Goal: Transaction & Acquisition: Register for event/course

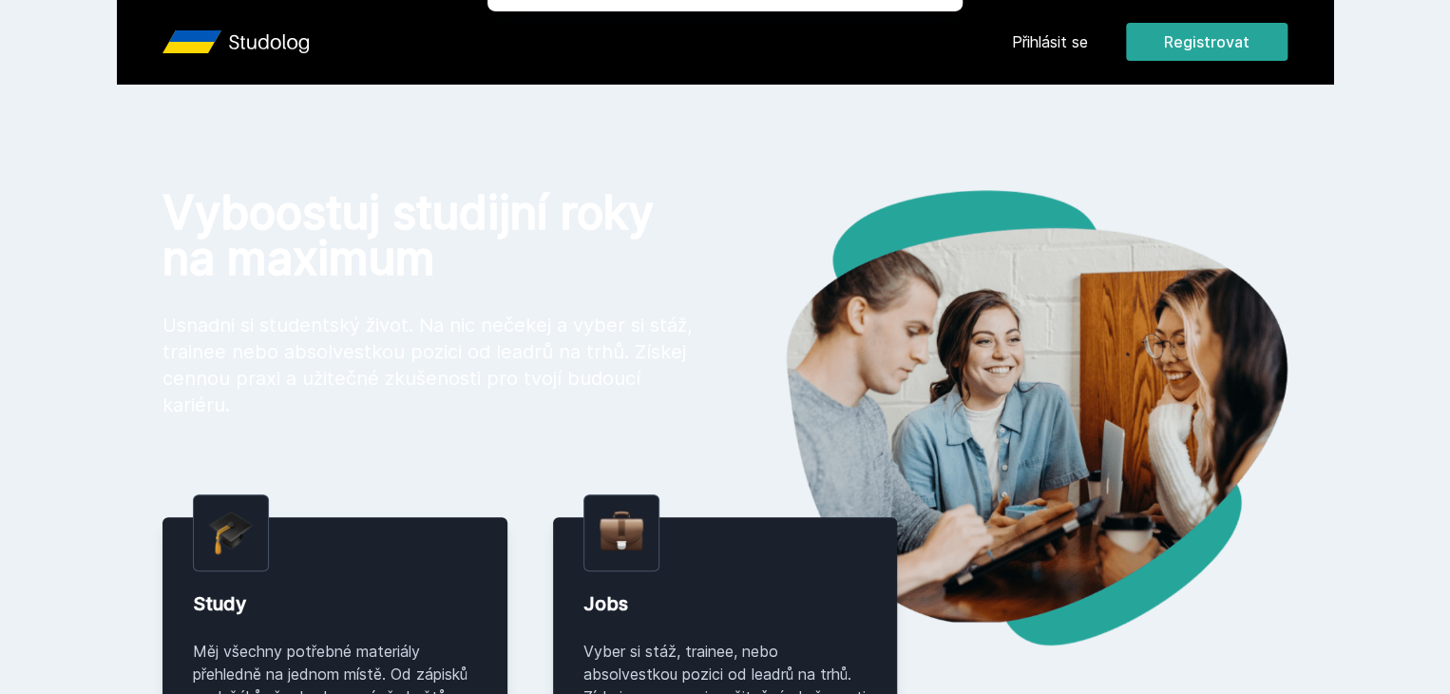
click at [869, 121] on button "Jasně, jsem pro" at bounding box center [857, 123] width 166 height 48
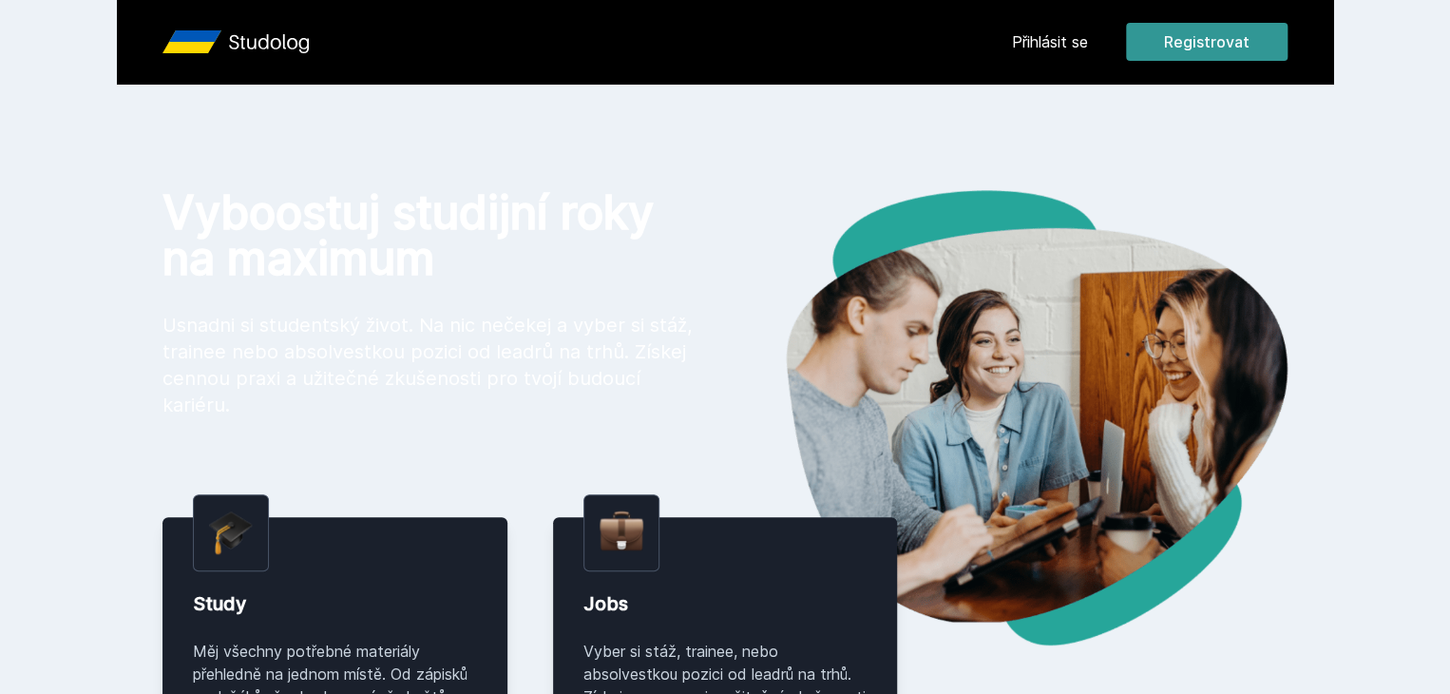
click at [1288, 35] on button "Registrovat" at bounding box center [1207, 42] width 162 height 38
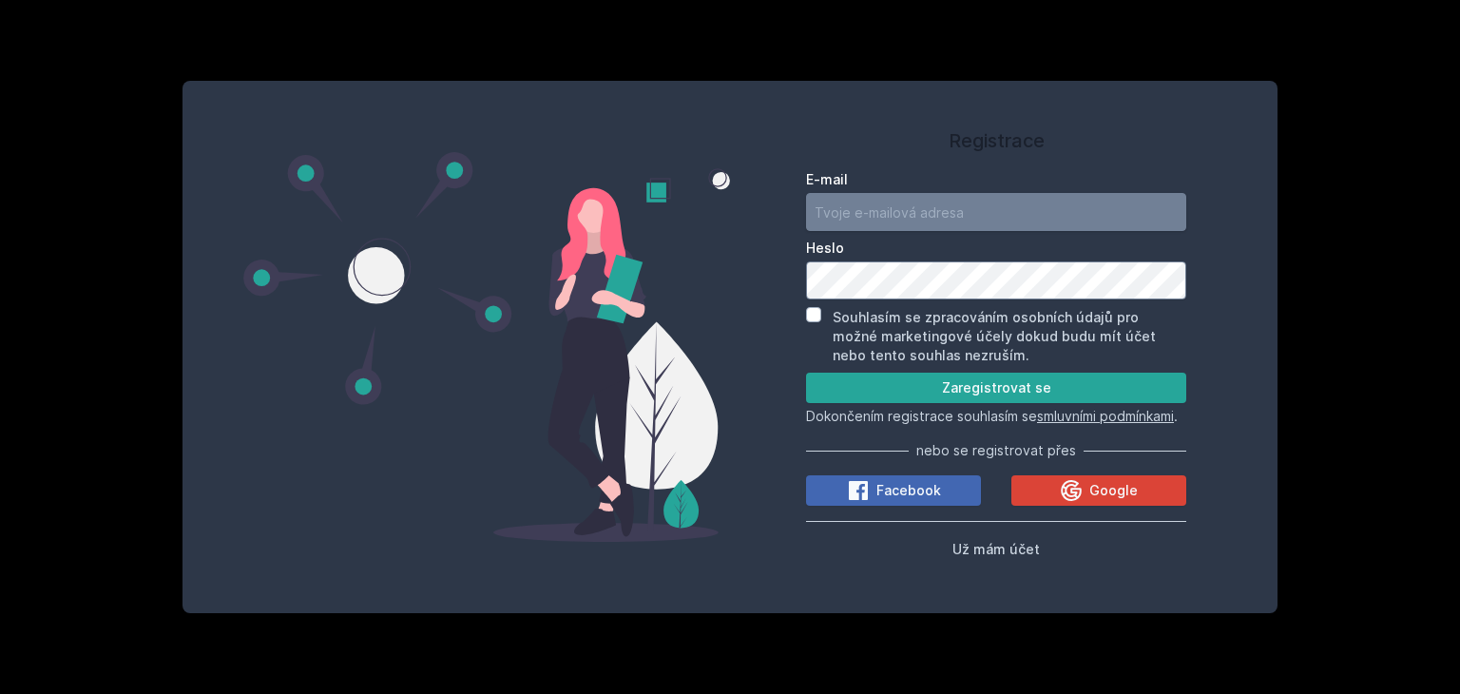
click at [912, 195] on input "E-mail" at bounding box center [996, 212] width 380 height 38
type input "barm"
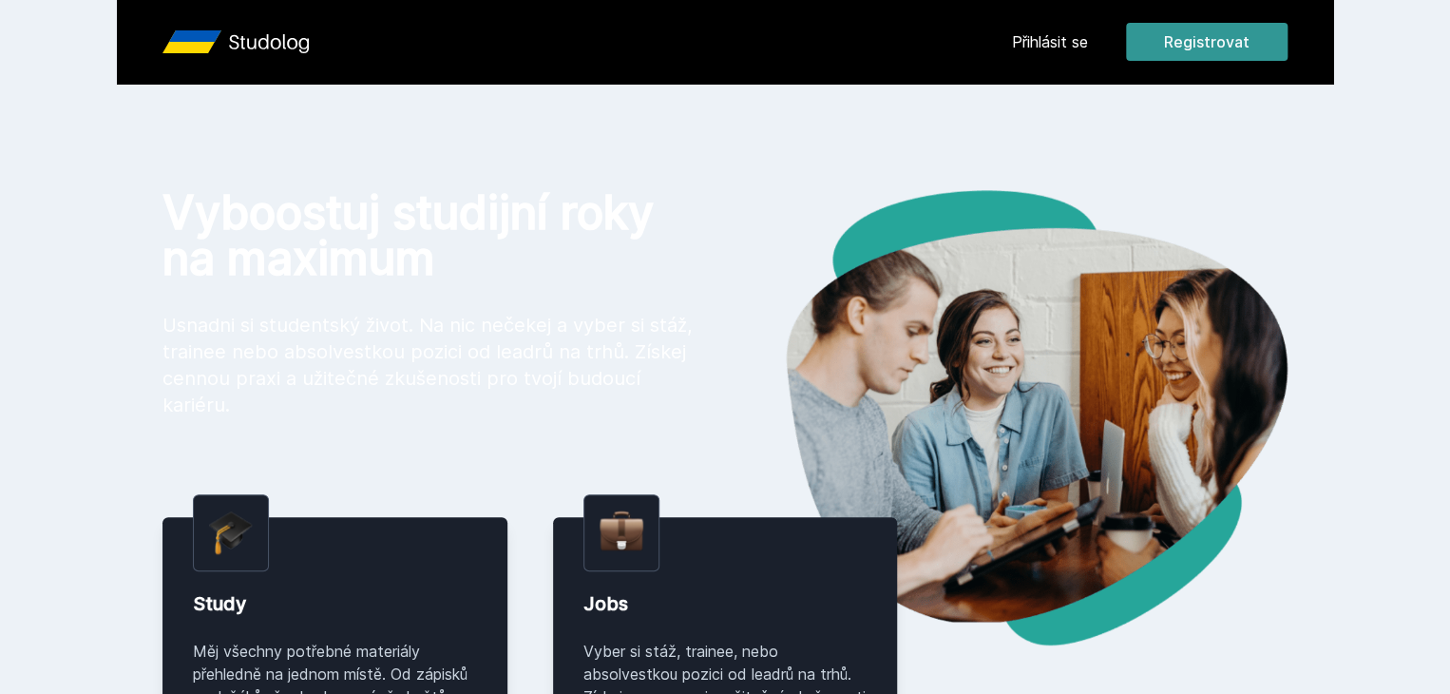
click at [1288, 50] on button "Registrovat" at bounding box center [1207, 42] width 162 height 38
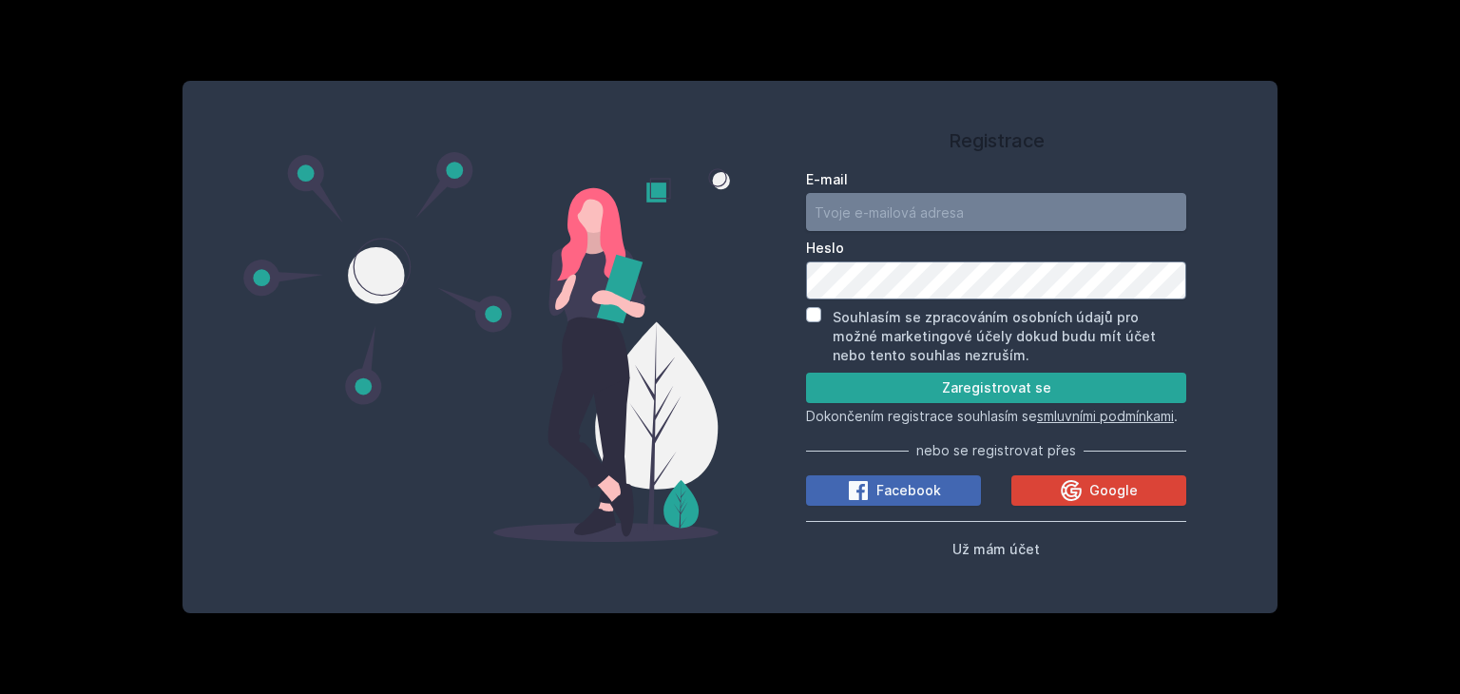
click at [951, 202] on input "E-mail" at bounding box center [996, 212] width 380 height 38
type input "barm78@vse.cz"
click at [806, 373] on button "Zaregistrovat se" at bounding box center [996, 388] width 380 height 30
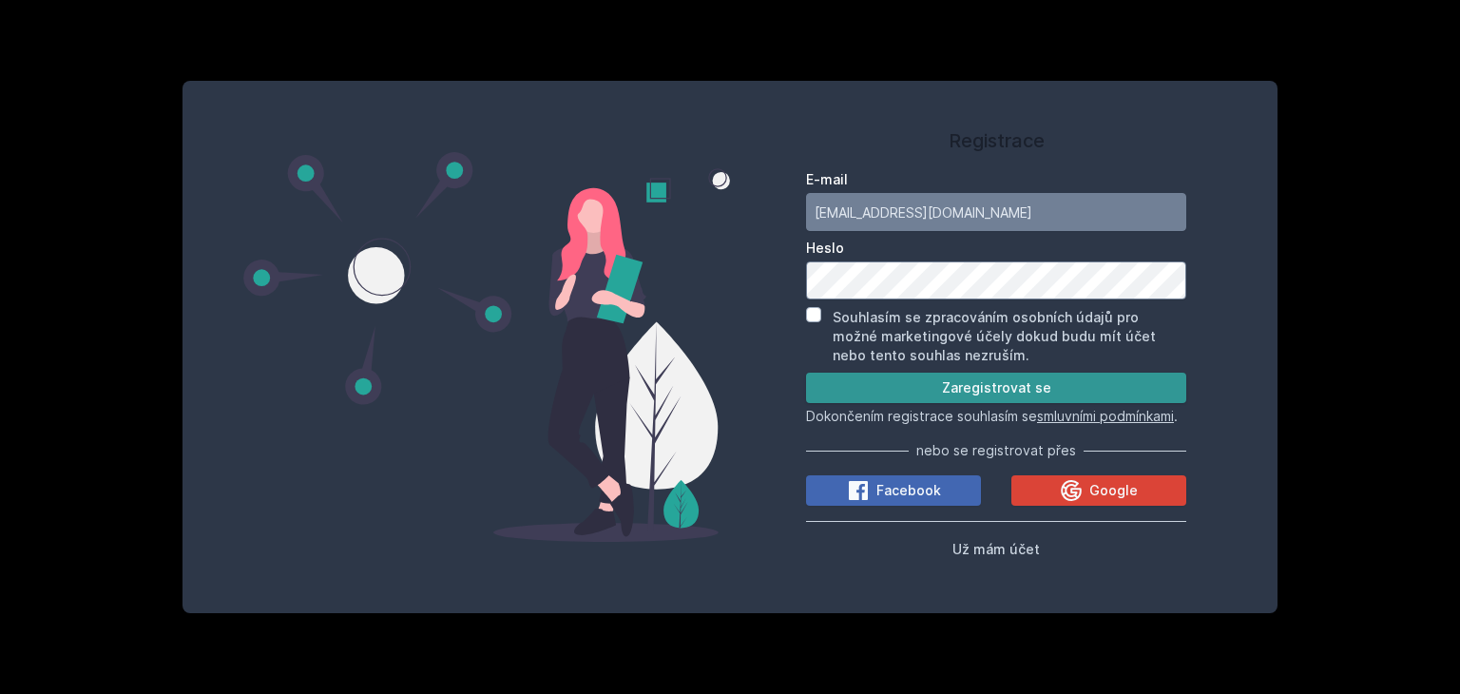
click at [1034, 373] on button "Zaregistrovat se" at bounding box center [996, 388] width 380 height 30
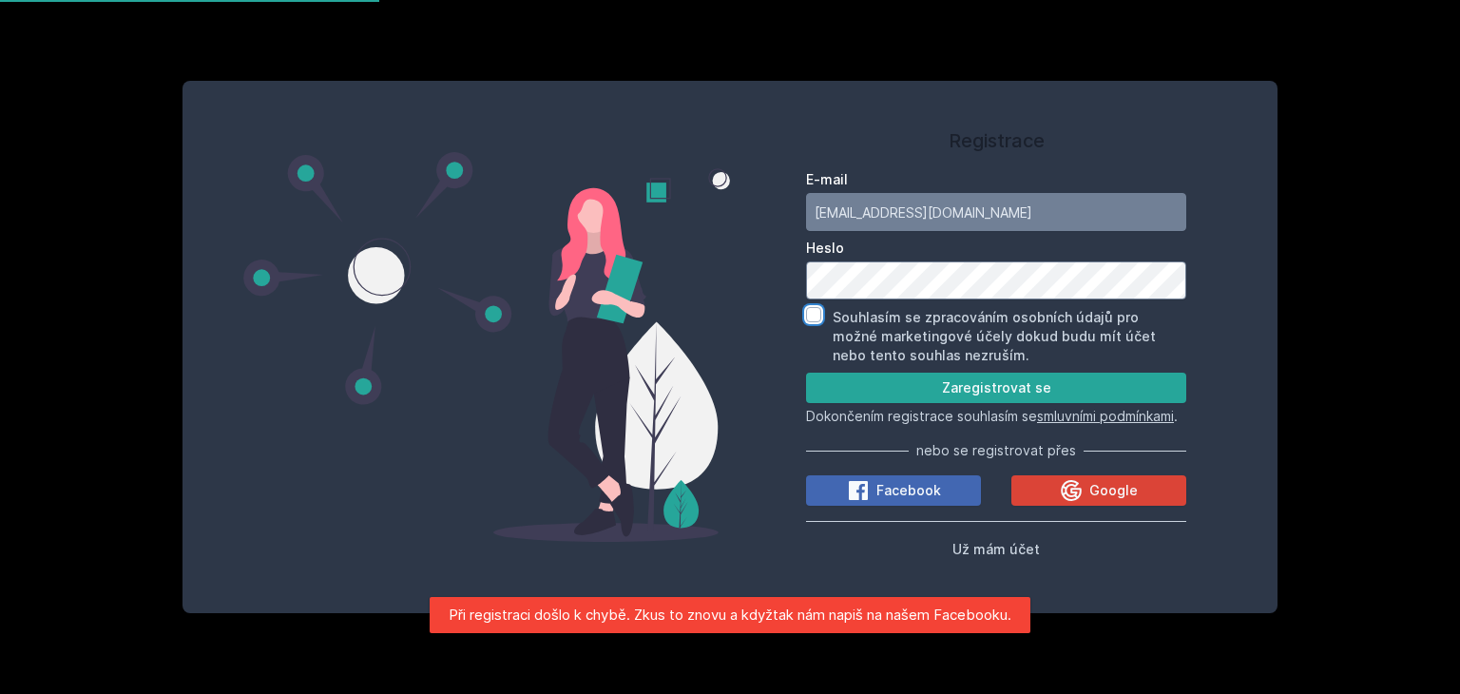
click at [810, 307] on input "Souhlasím se zpracováním osobních údajů pro možné marketingové účely dokud budu…" at bounding box center [813, 314] width 15 height 15
checkbox input "true"
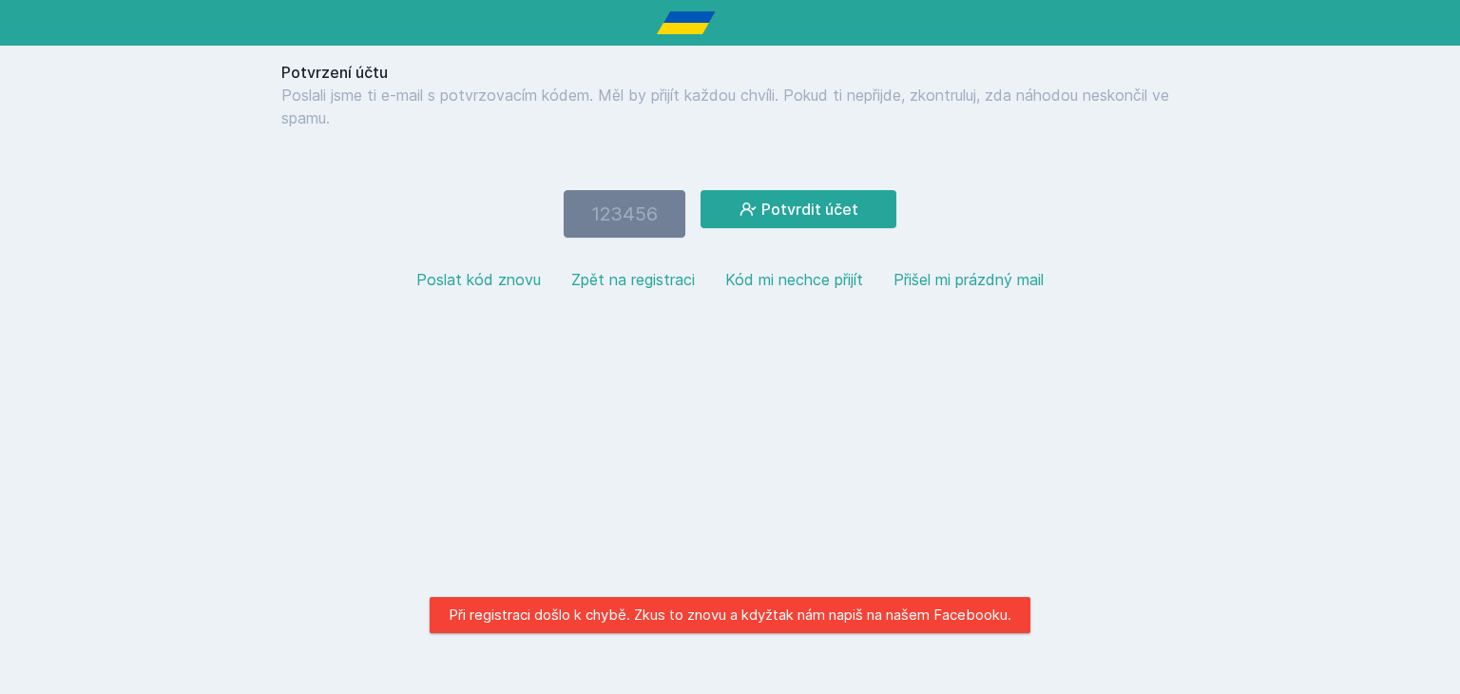
click at [810, 300] on div "Poslat kód znovu Zpět na registraci Kód mi nechce přijít Přišel mi prázdný mail" at bounding box center [729, 279] width 897 height 53
click at [630, 210] on input "number" at bounding box center [625, 214] width 122 height 48
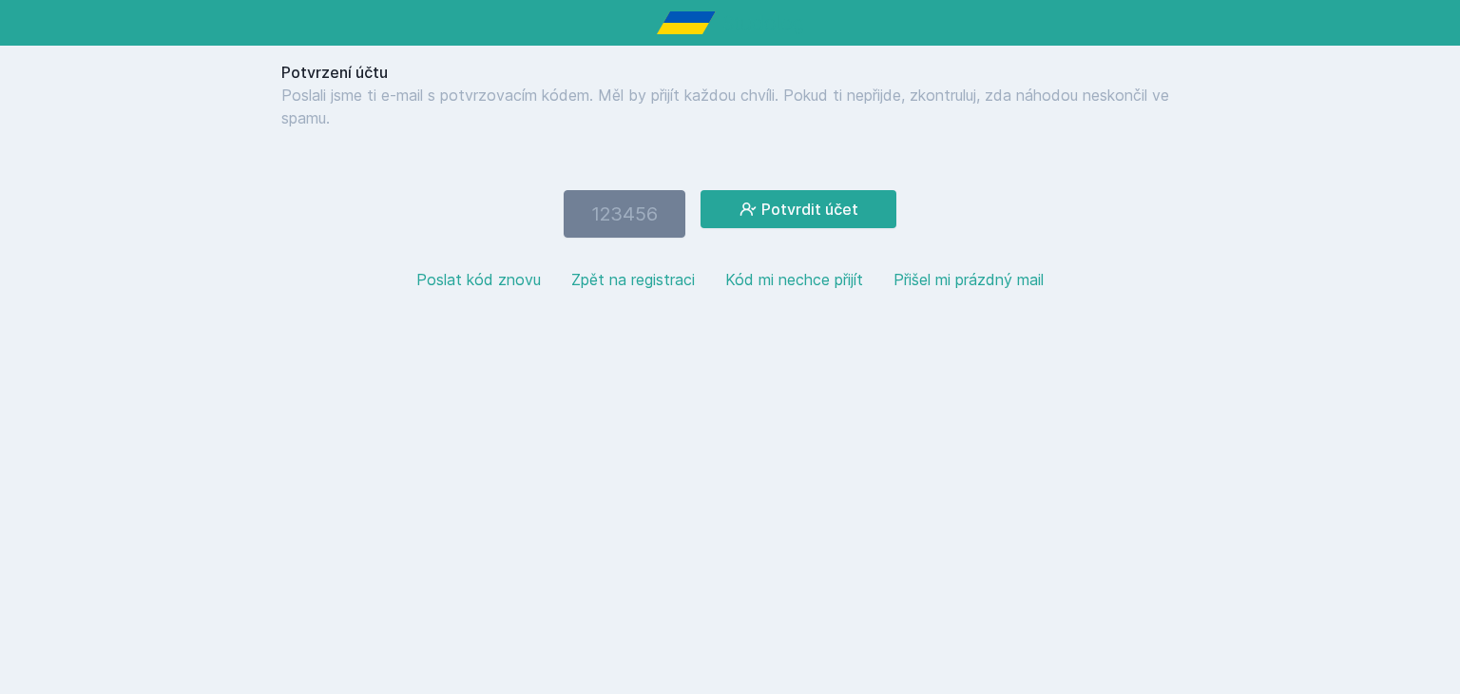
click at [495, 275] on button "Poslat kód znovu" at bounding box center [478, 279] width 125 height 23
click at [663, 207] on input "number" at bounding box center [625, 214] width 122 height 48
drag, startPoint x: 822, startPoint y: 263, endPoint x: 809, endPoint y: 274, distance: 16.9
click at [809, 274] on div "Poslat kód znovu Zpět na registraci Kód mi nechce přijít Přišel mi prázdný mail" at bounding box center [729, 279] width 897 height 53
click at [809, 274] on button "Kód mi nechce přijít" at bounding box center [794, 279] width 138 height 23
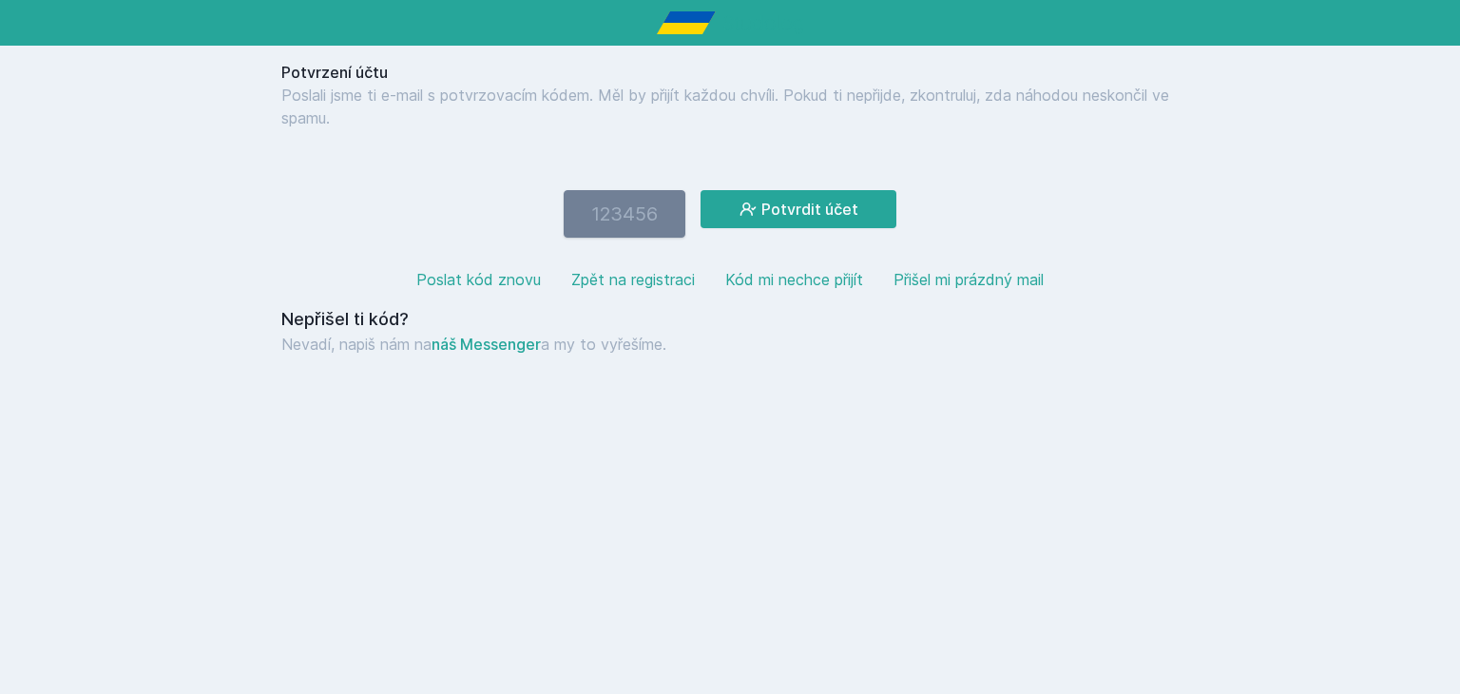
click at [639, 214] on input "number" at bounding box center [625, 214] width 122 height 48
click at [701, 190] on button "Potvrdit účet" at bounding box center [799, 209] width 196 height 38
drag, startPoint x: 654, startPoint y: 213, endPoint x: 445, endPoint y: 224, distance: 209.4
click at [445, 224] on form "652044 Potvrdit účet" at bounding box center [729, 214] width 897 height 48
type input "4"
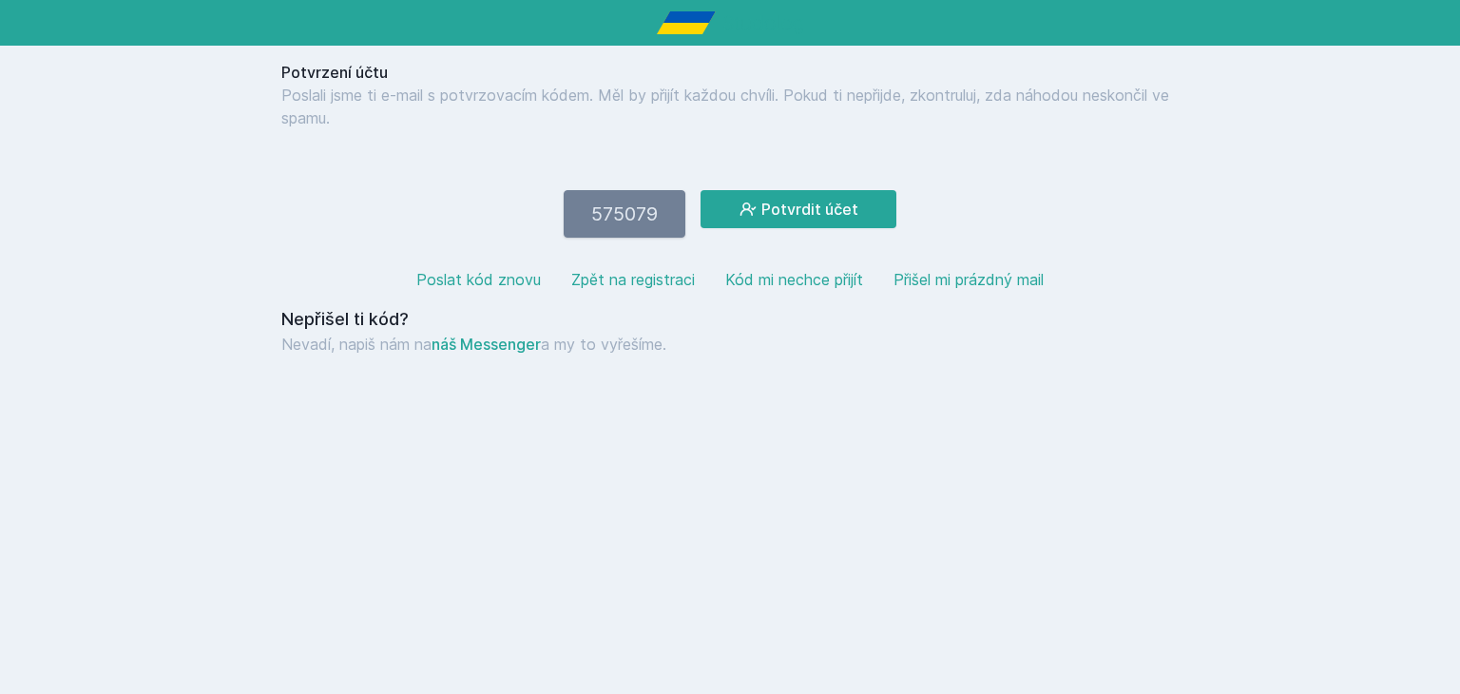
type input "575079"
click at [701, 190] on button "Potvrdit účet" at bounding box center [799, 209] width 196 height 38
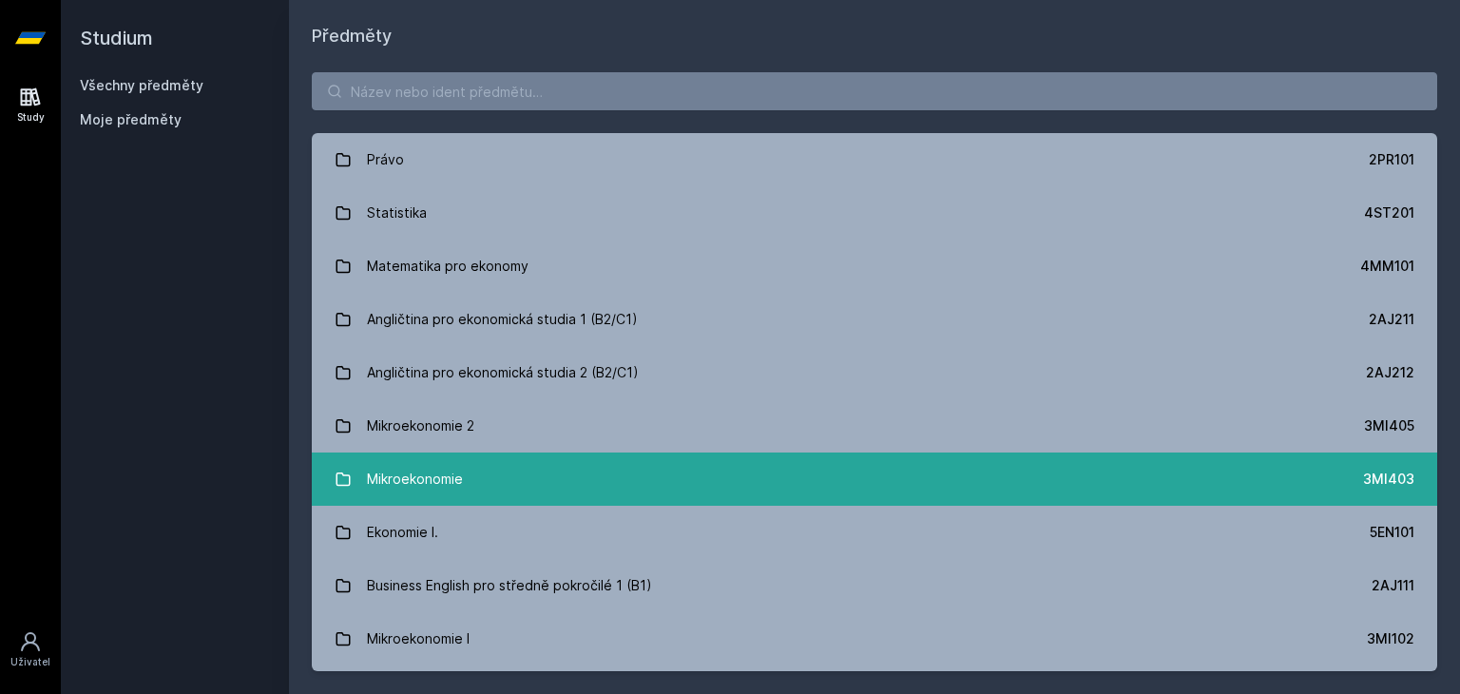
click at [547, 489] on link "Mikroekonomie 3MI403" at bounding box center [874, 478] width 1125 height 53
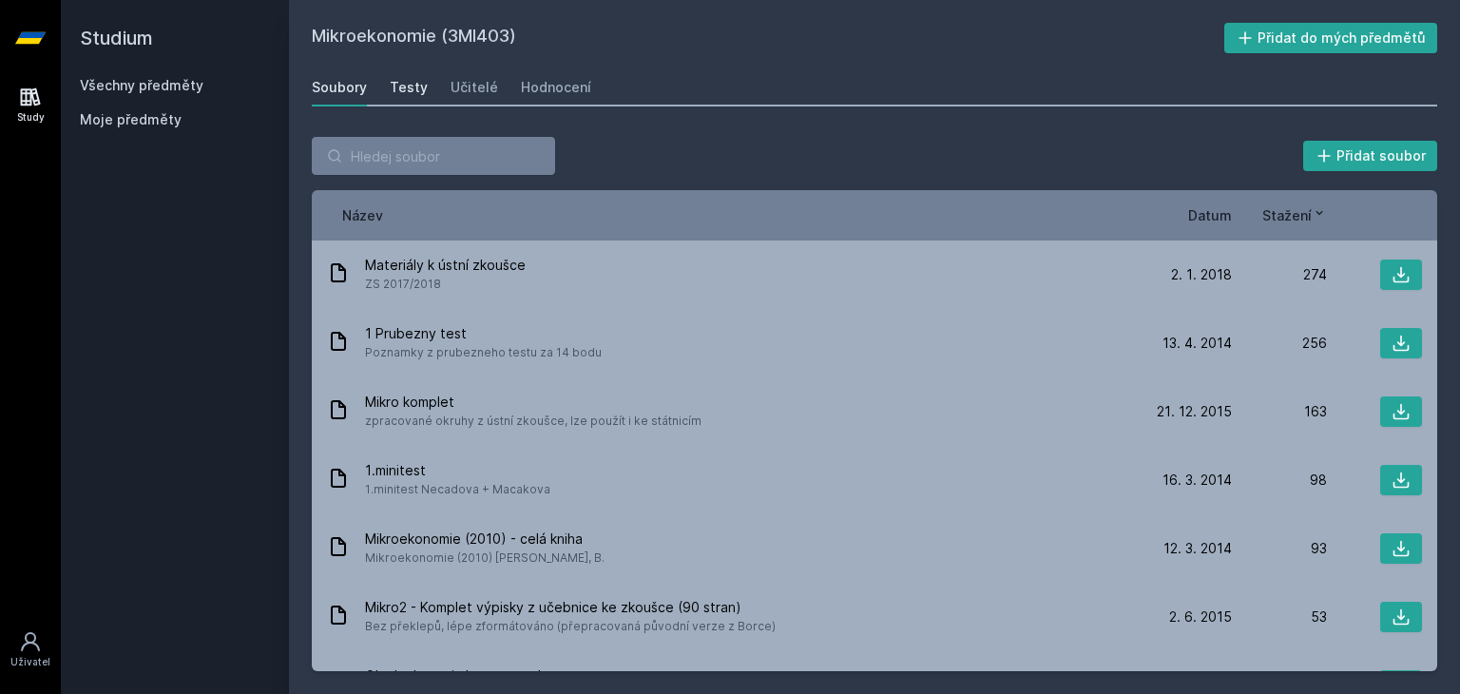
click at [416, 86] on div "Testy" at bounding box center [409, 87] width 38 height 19
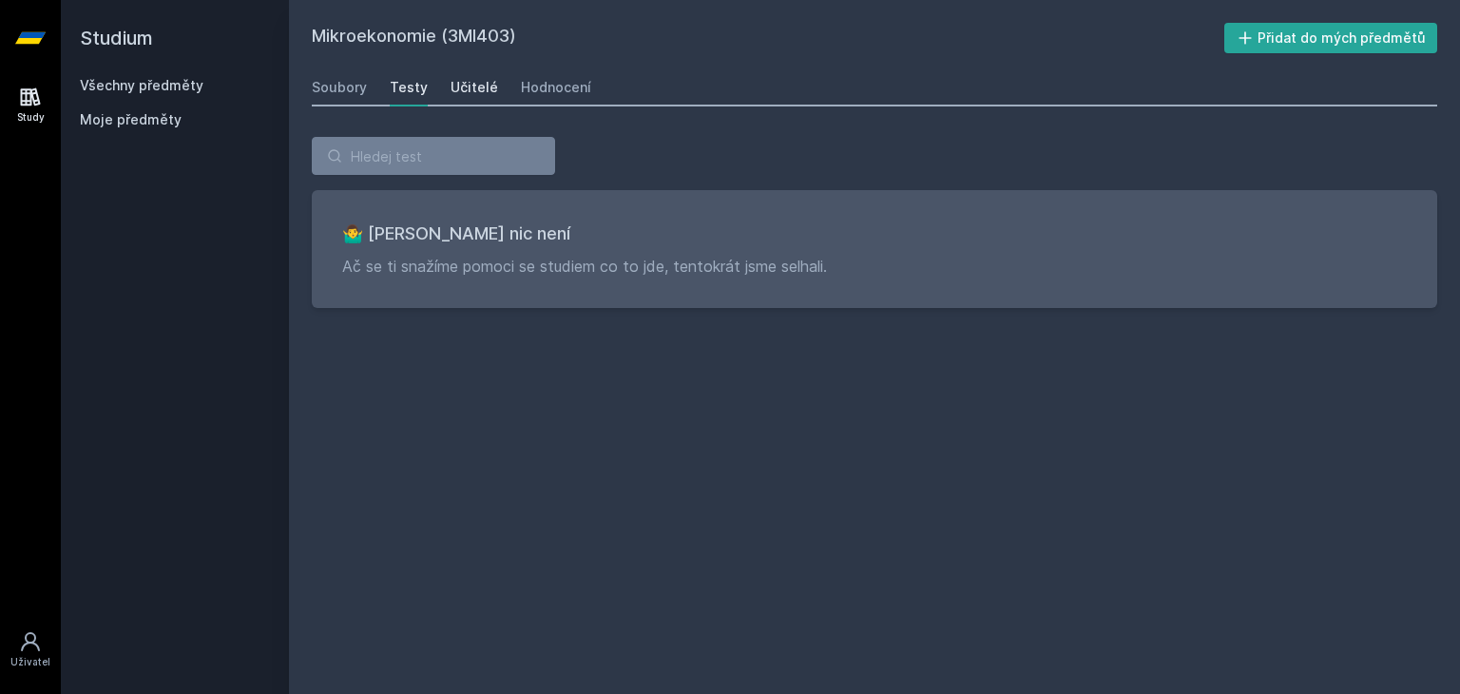
click at [471, 93] on div "Učitelé" at bounding box center [475, 87] width 48 height 19
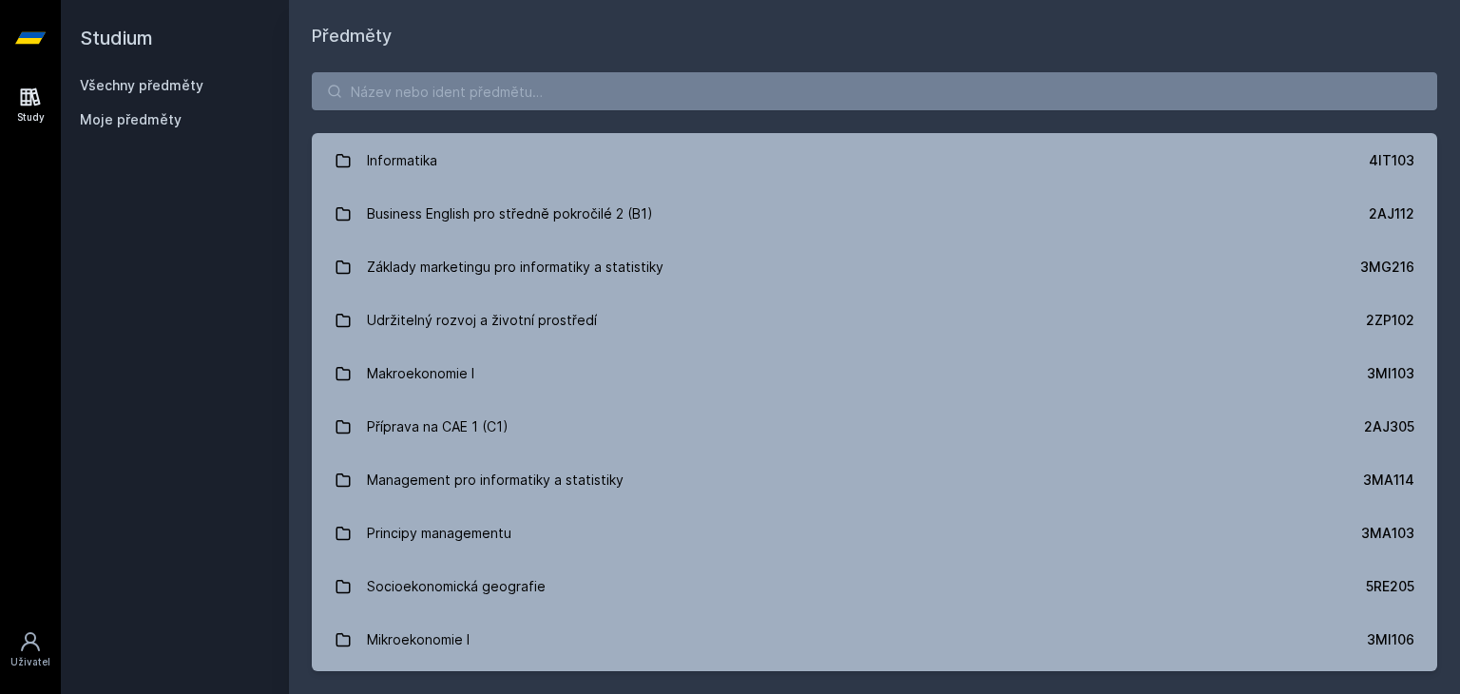
scroll to position [1915, 0]
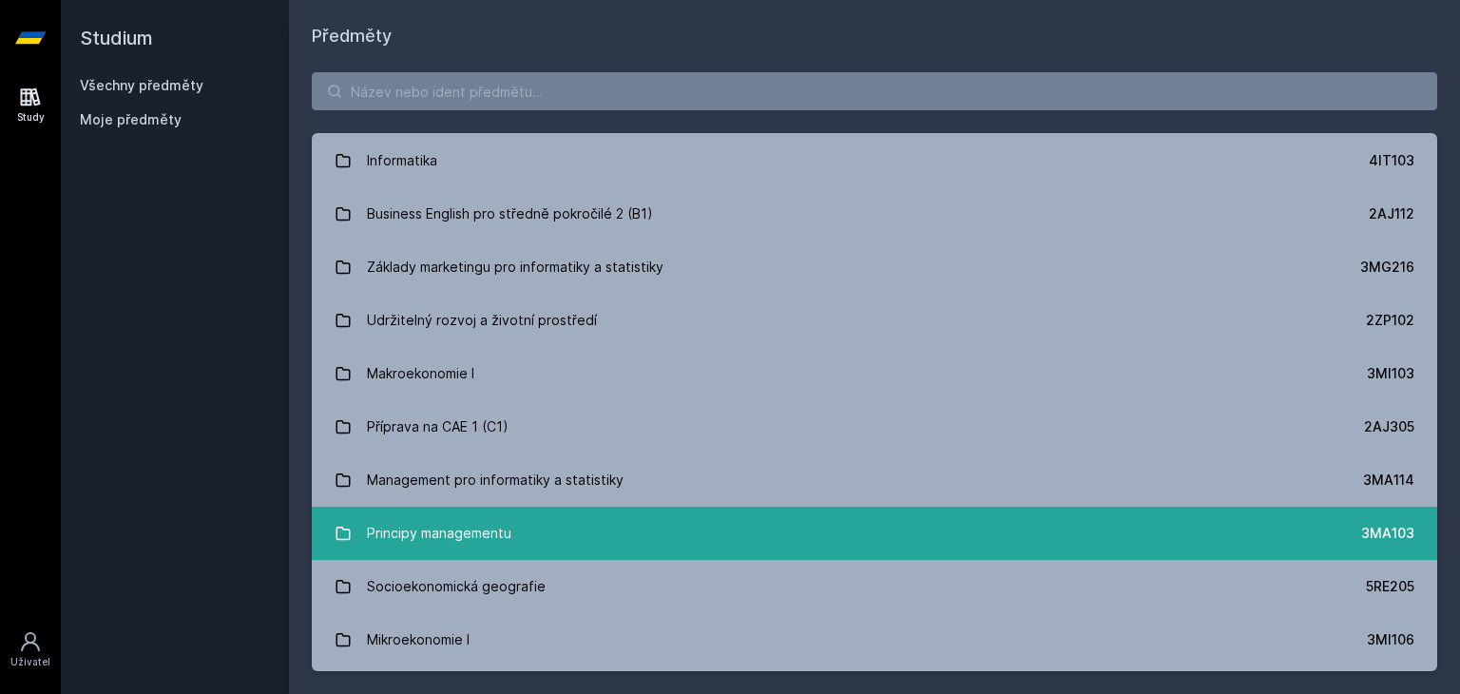
click at [683, 514] on link "Principy managementu 3MA103" at bounding box center [874, 533] width 1125 height 53
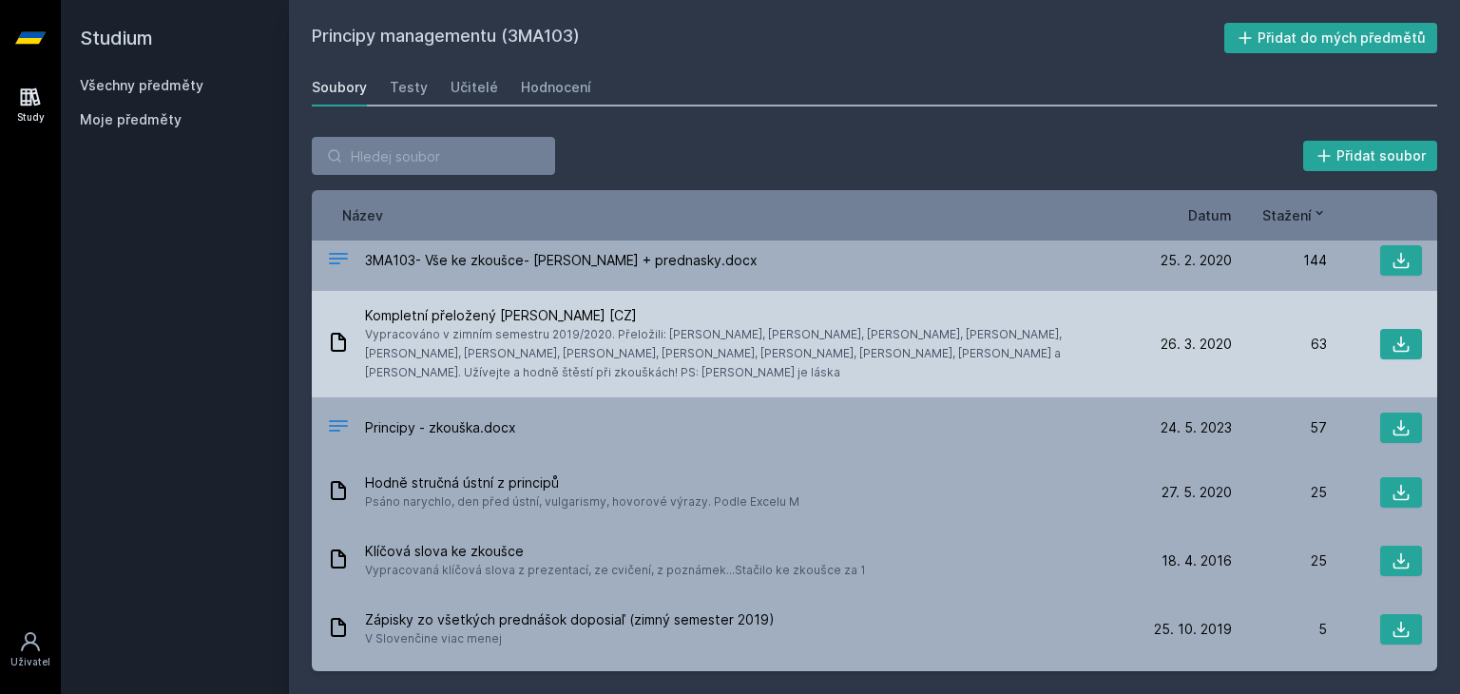
scroll to position [144, 0]
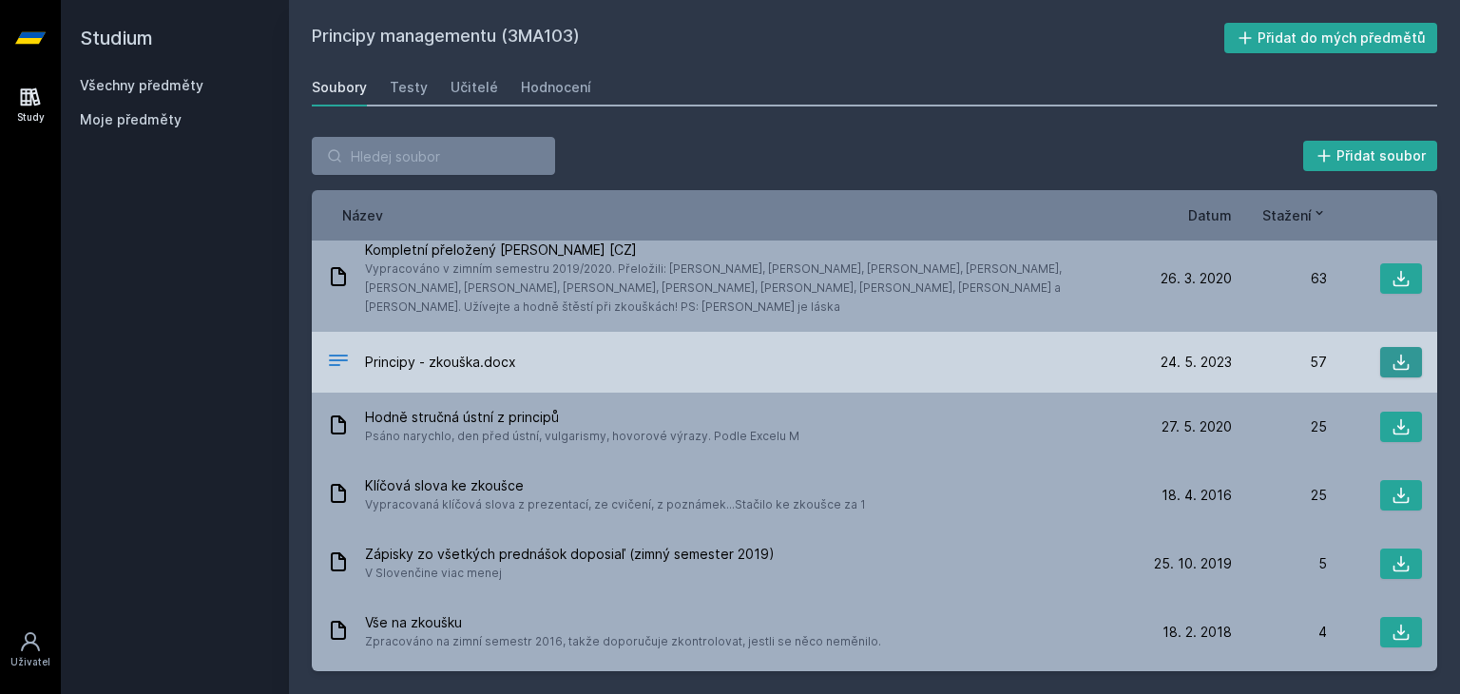
click at [1398, 355] on icon at bounding box center [1401, 363] width 16 height 16
